Goal: Check status: Check status

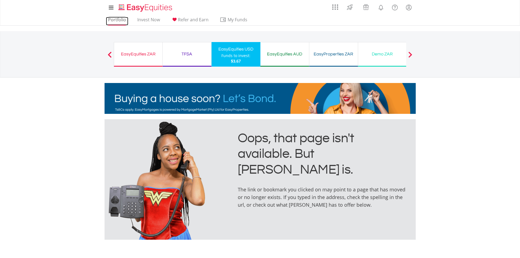
click at [116, 21] on link "Portfolio" at bounding box center [117, 21] width 22 height 8
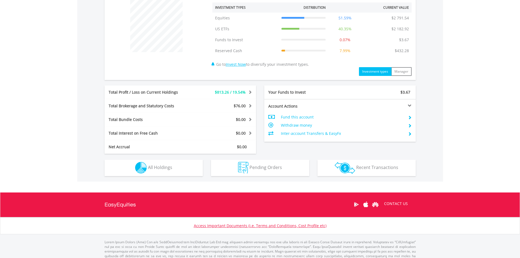
scroll to position [218, 0]
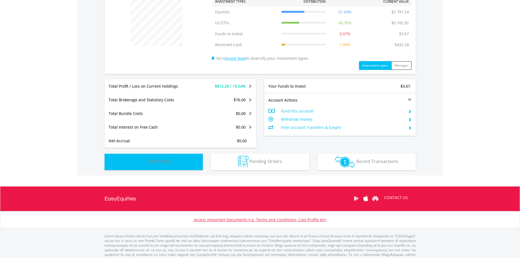
click at [179, 164] on button "Holdings All Holdings" at bounding box center [153, 162] width 98 height 16
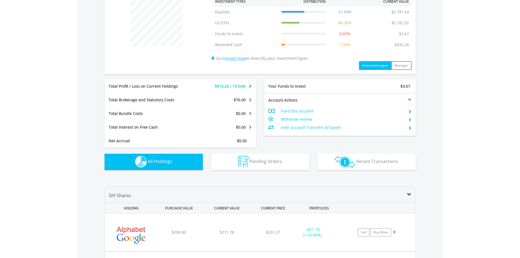
scroll to position [405, 0]
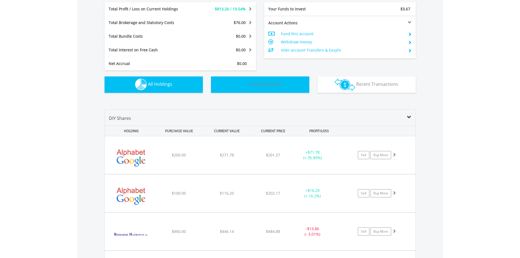
click at [257, 81] on span "Pending Orders" at bounding box center [265, 84] width 32 height 6
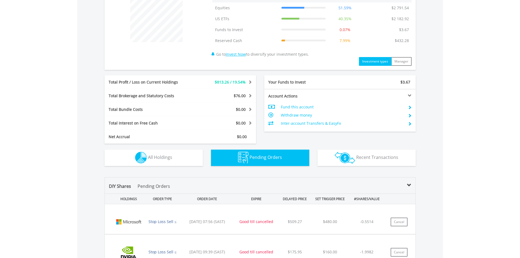
scroll to position [236, 0]
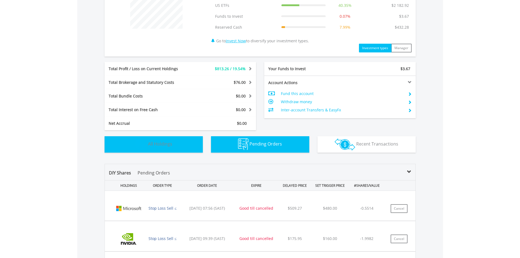
click at [172, 142] on button "Holdings All Holdings" at bounding box center [153, 144] width 98 height 16
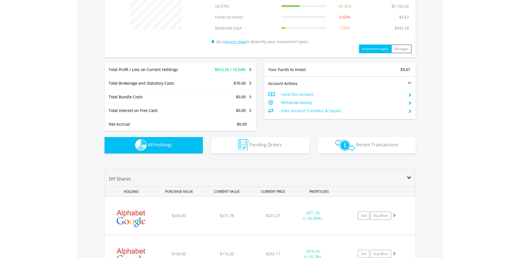
scroll to position [218, 0]
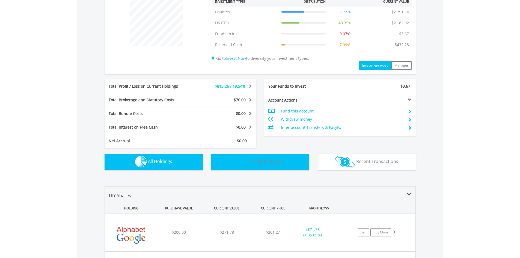
click at [281, 164] on button "Pending Orders Pending Orders" at bounding box center [260, 162] width 98 height 16
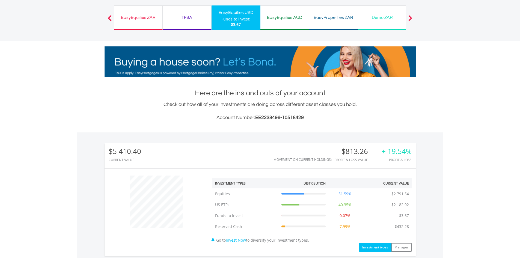
scroll to position [0, 0]
